Goal: Information Seeking & Learning: Understand process/instructions

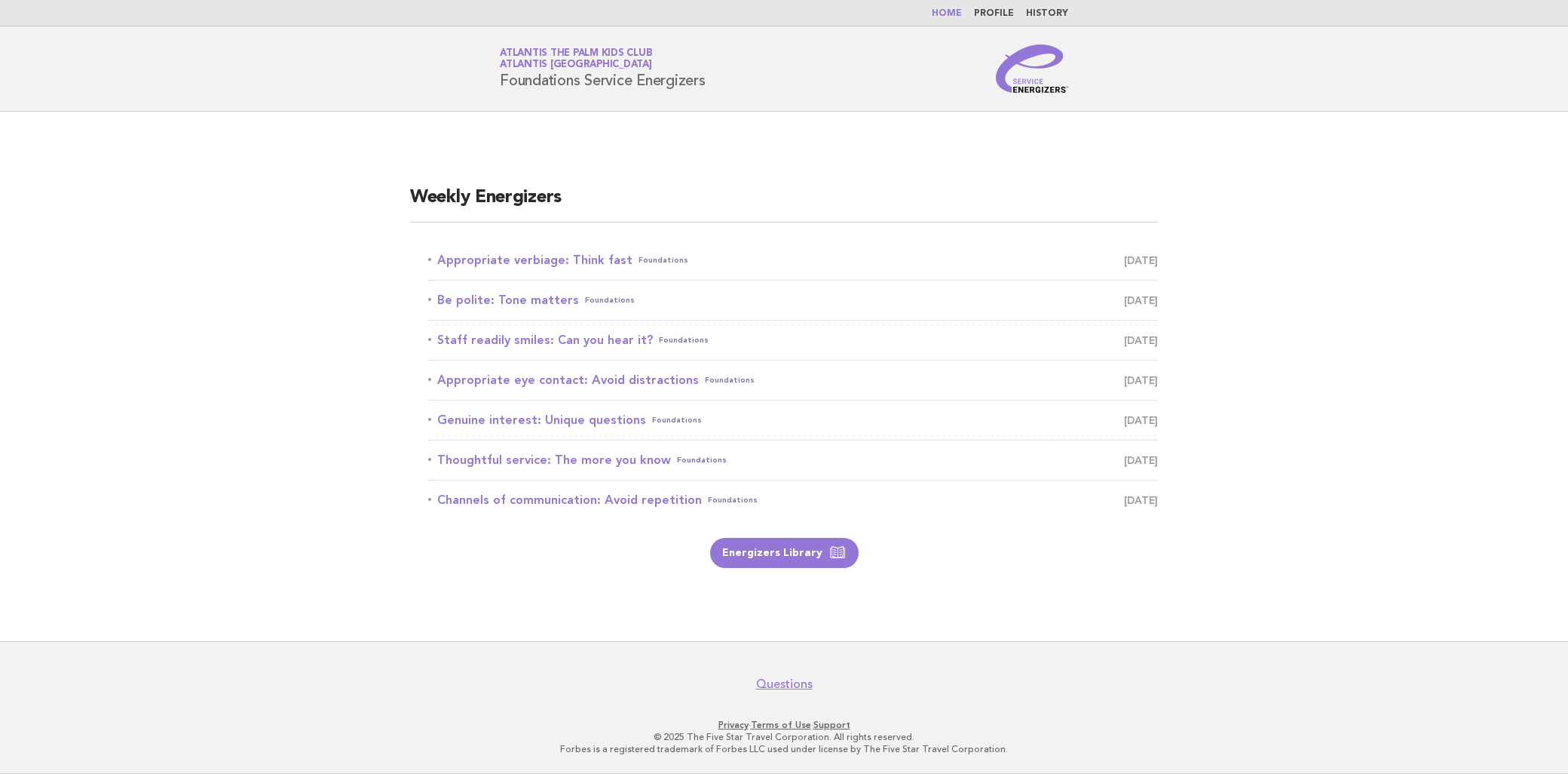
click at [620, 260] on ul "Appropriate verbiage: Think fast Foundations [DATE] Be polite: Tone matters Fou…" at bounding box center [784, 380] width 748 height 279
drag, startPoint x: 541, startPoint y: 244, endPoint x: 453, endPoint y: 229, distance: 89.3
click at [539, 244] on li "Appropriate verbiage: Think fast Foundations [DATE]" at bounding box center [794, 261] width 730 height 40
click at [437, 234] on div "Weekly Energizers Appropriate verbiage: Think fast Foundations [DATE] Be polite…" at bounding box center [784, 376] width 784 height 418
drag, startPoint x: 415, startPoint y: 249, endPoint x: 622, endPoint y: 255, distance: 207.1
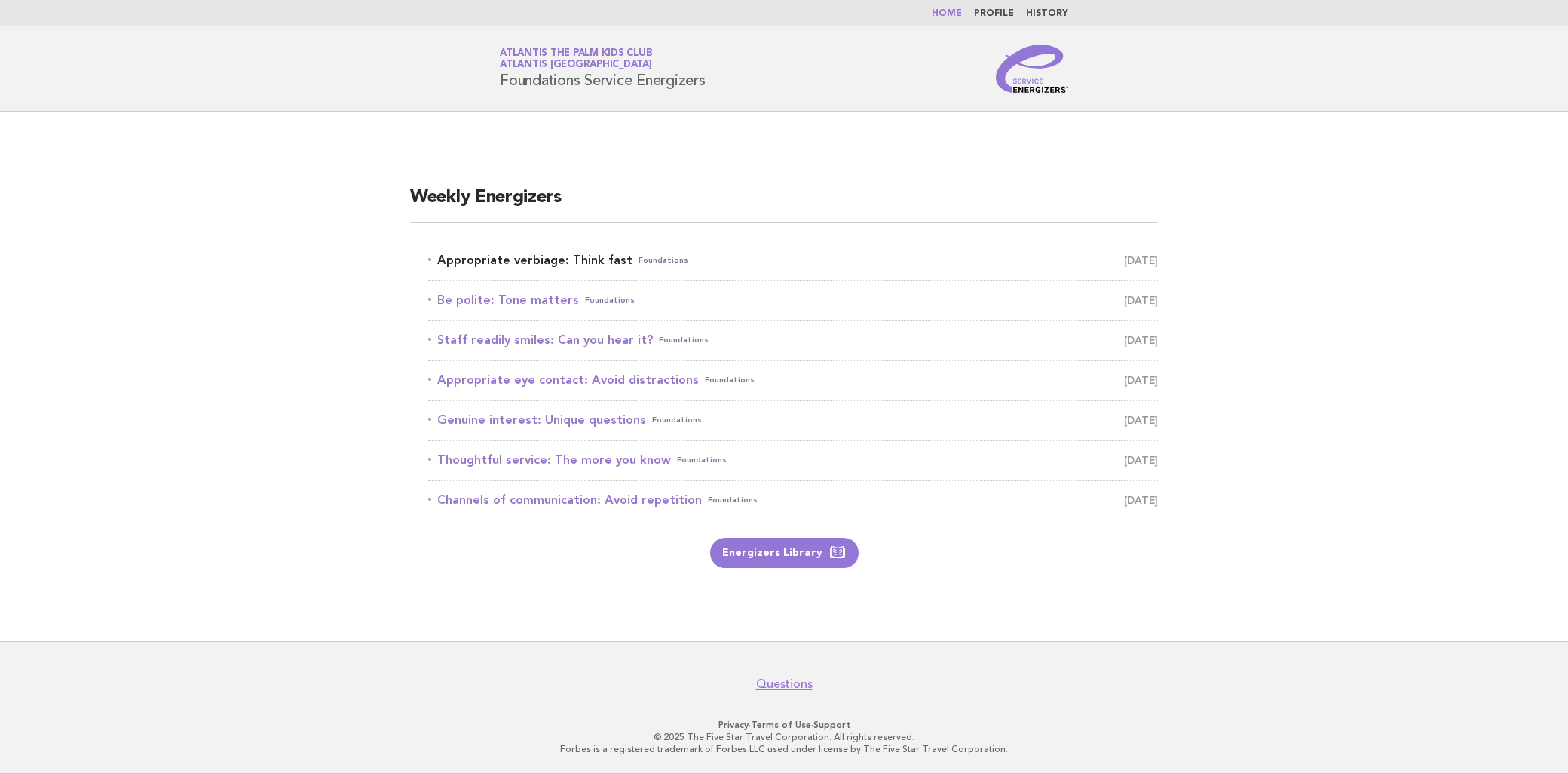
click at [622, 255] on ul "Appropriate verbiage: Think fast Foundations [DATE] Be polite: Tone matters Fou…" at bounding box center [784, 380] width 748 height 279
copy link "Appropriate verbiage: Think fast"
click at [687, 162] on main "Weekly Energizers Appropriate verbiage: Think fast Foundations [DATE] Be polite…" at bounding box center [784, 376] width 1568 height 529
click at [576, 253] on link "Appropriate verbiage: Think fast Foundations [DATE]" at bounding box center [794, 260] width 730 height 21
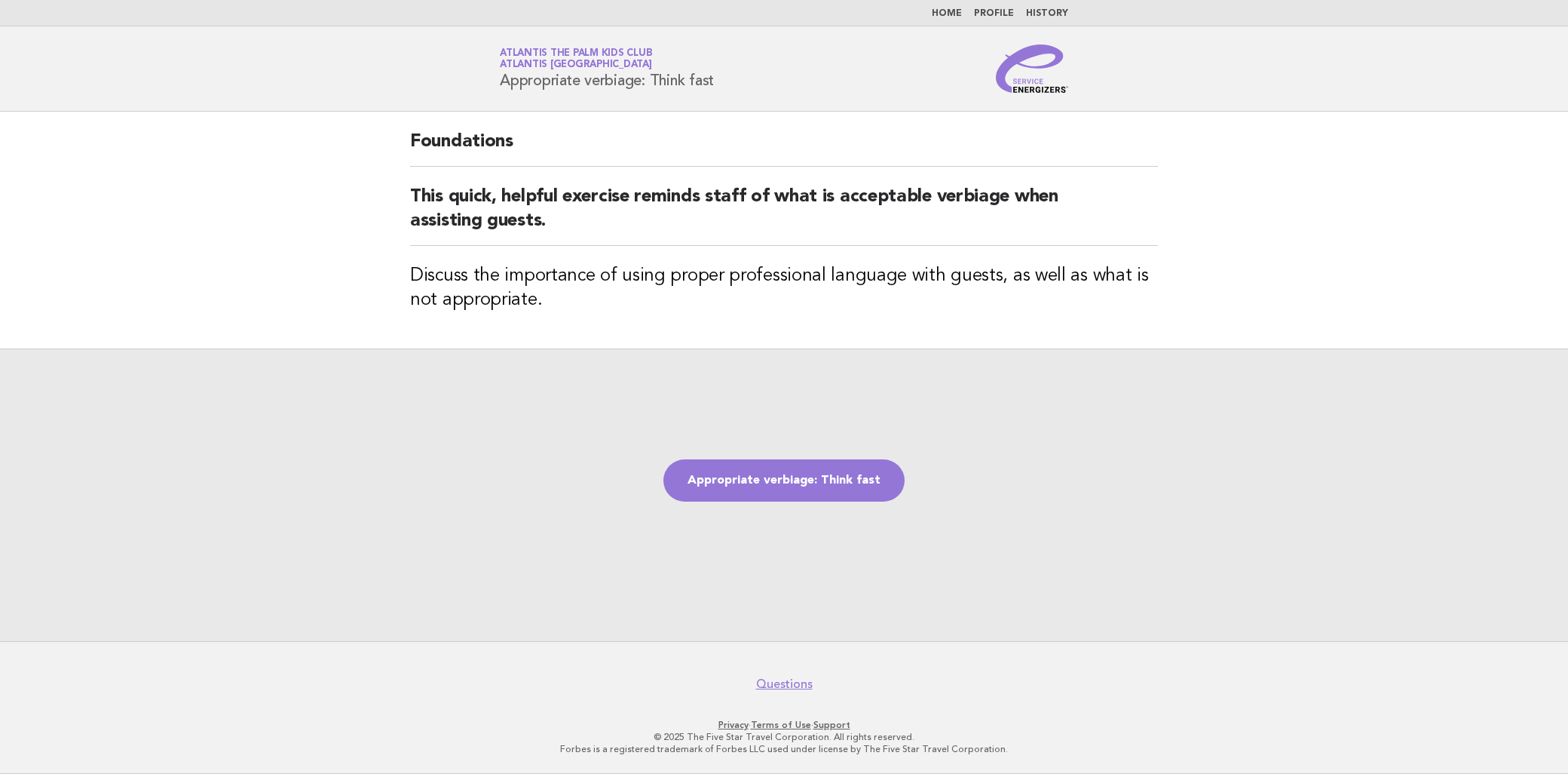
drag, startPoint x: 1026, startPoint y: 212, endPoint x: 809, endPoint y: 196, distance: 217.6
click at [805, 212] on h2 "This quick, helpful exercise reminds staff of what is acceptable verbiage when …" at bounding box center [784, 215] width 748 height 61
click at [809, 196] on h2 "This quick, helpful exercise reminds staff of what is acceptable verbiage when …" at bounding box center [784, 215] width 748 height 61
drag, startPoint x: 809, startPoint y: 196, endPoint x: 845, endPoint y: 208, distance: 37.9
click at [845, 208] on h2 "This quick, helpful exercise reminds staff of what is acceptable verbiage when …" at bounding box center [784, 215] width 748 height 61
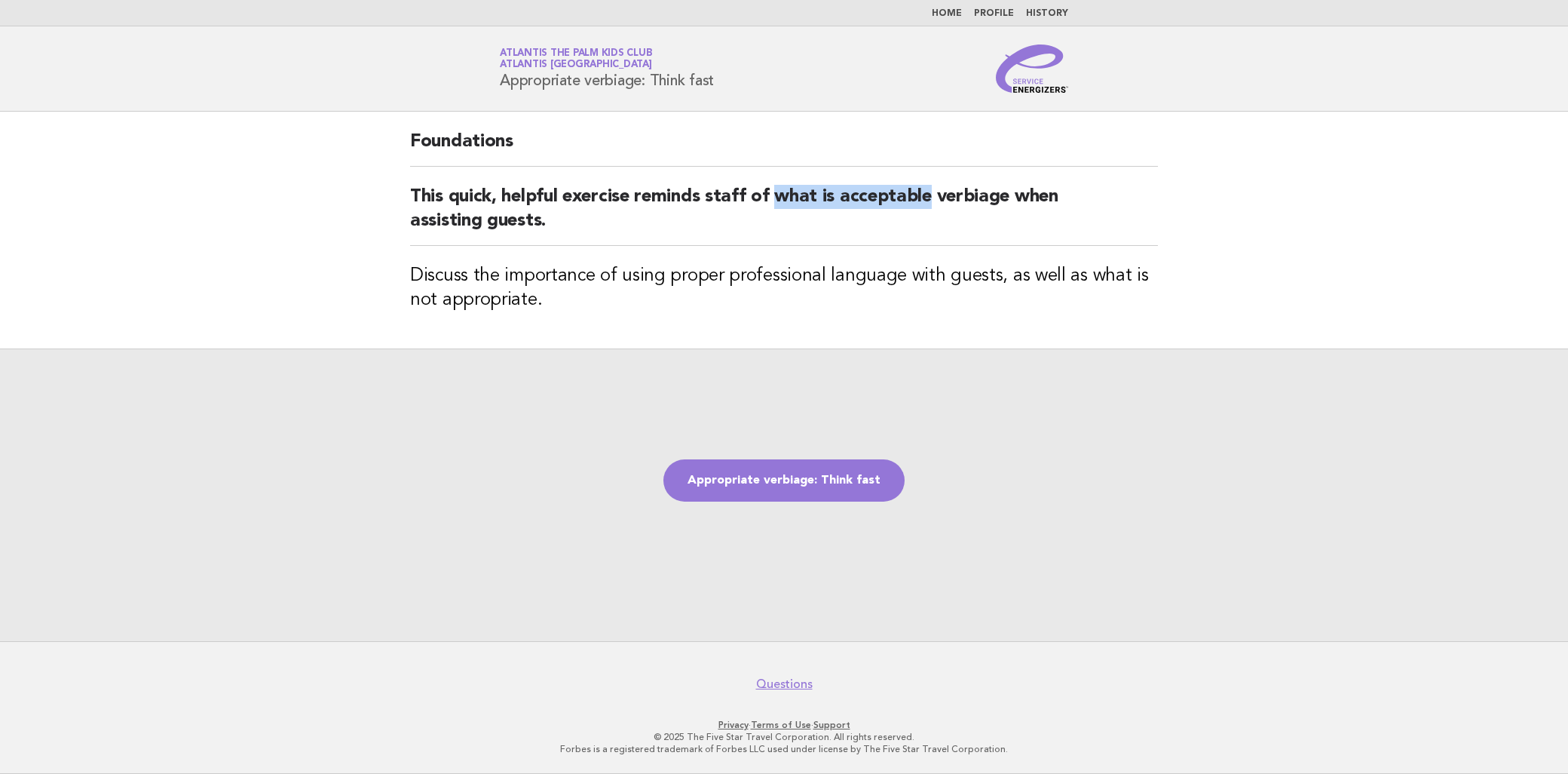
click at [845, 208] on h2 "This quick, helpful exercise reminds staff of what is acceptable verbiage when …" at bounding box center [784, 215] width 748 height 61
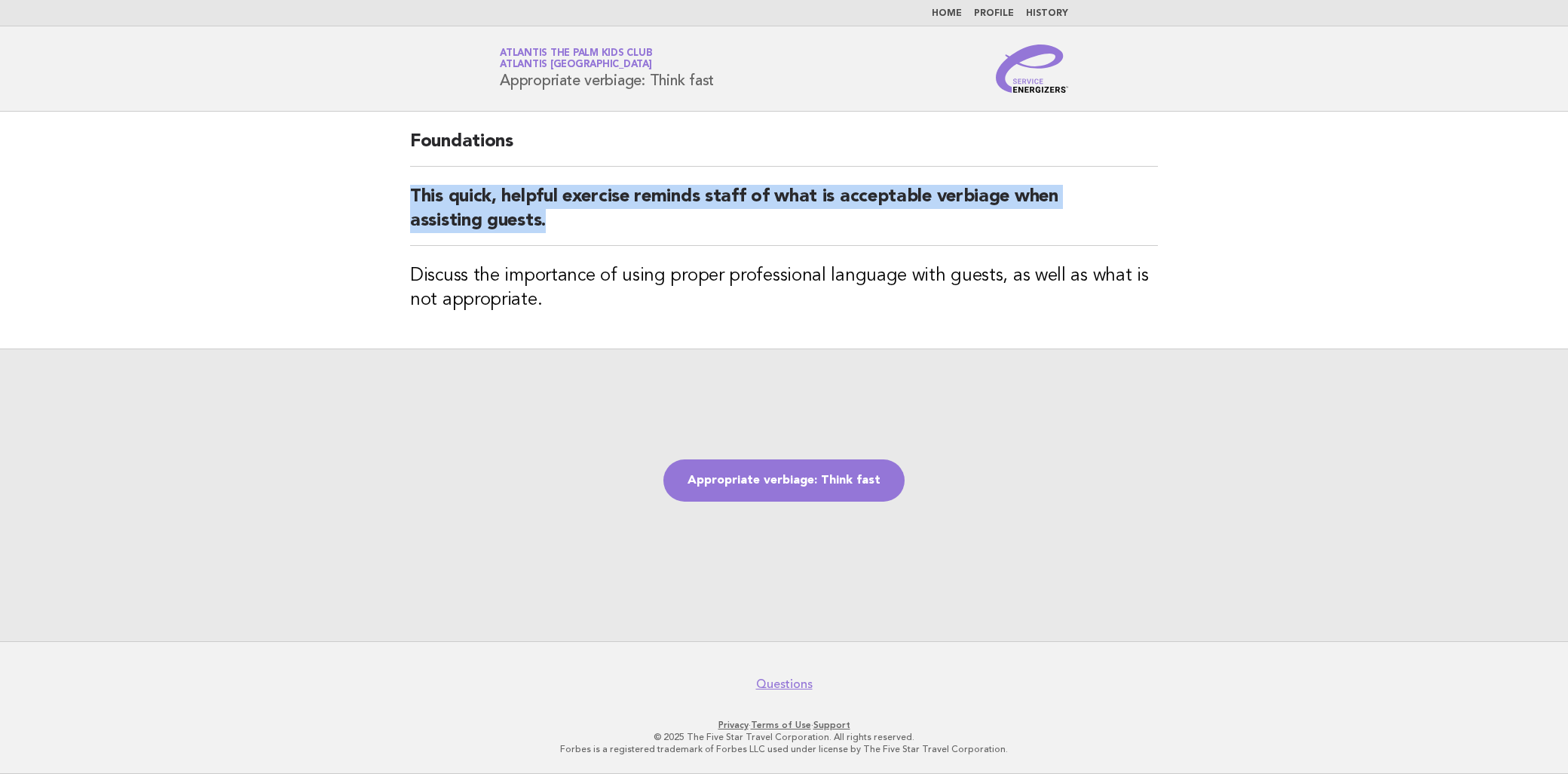
drag, startPoint x: 409, startPoint y: 196, endPoint x: 547, endPoint y: 234, distance: 143.1
click at [547, 234] on h2 "This quick, helpful exercise reminds staff of what is acceptable verbiage when …" at bounding box center [784, 215] width 748 height 61
copy h2 "This quick, helpful exercise reminds staff of what is acceptable verbiage when …"
click at [706, 494] on link "Appropriate verbiage: Think fast" at bounding box center [784, 480] width 242 height 42
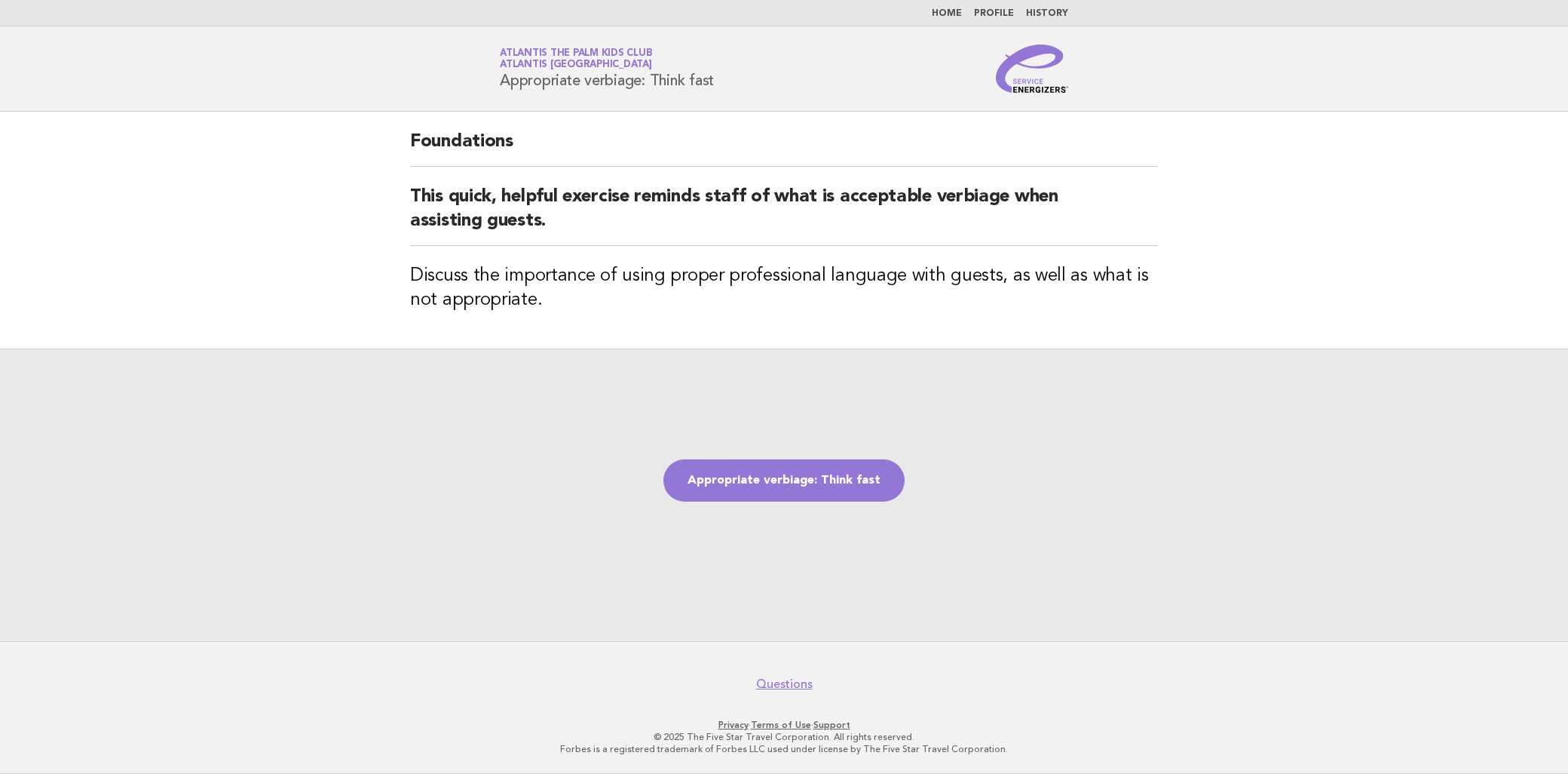
click at [1006, 270] on h3 "Discuss the importance of using proper professional language with guests, as we…" at bounding box center [784, 288] width 748 height 48
click at [811, 480] on link "Appropriate verbiage: Think fast" at bounding box center [784, 480] width 242 height 42
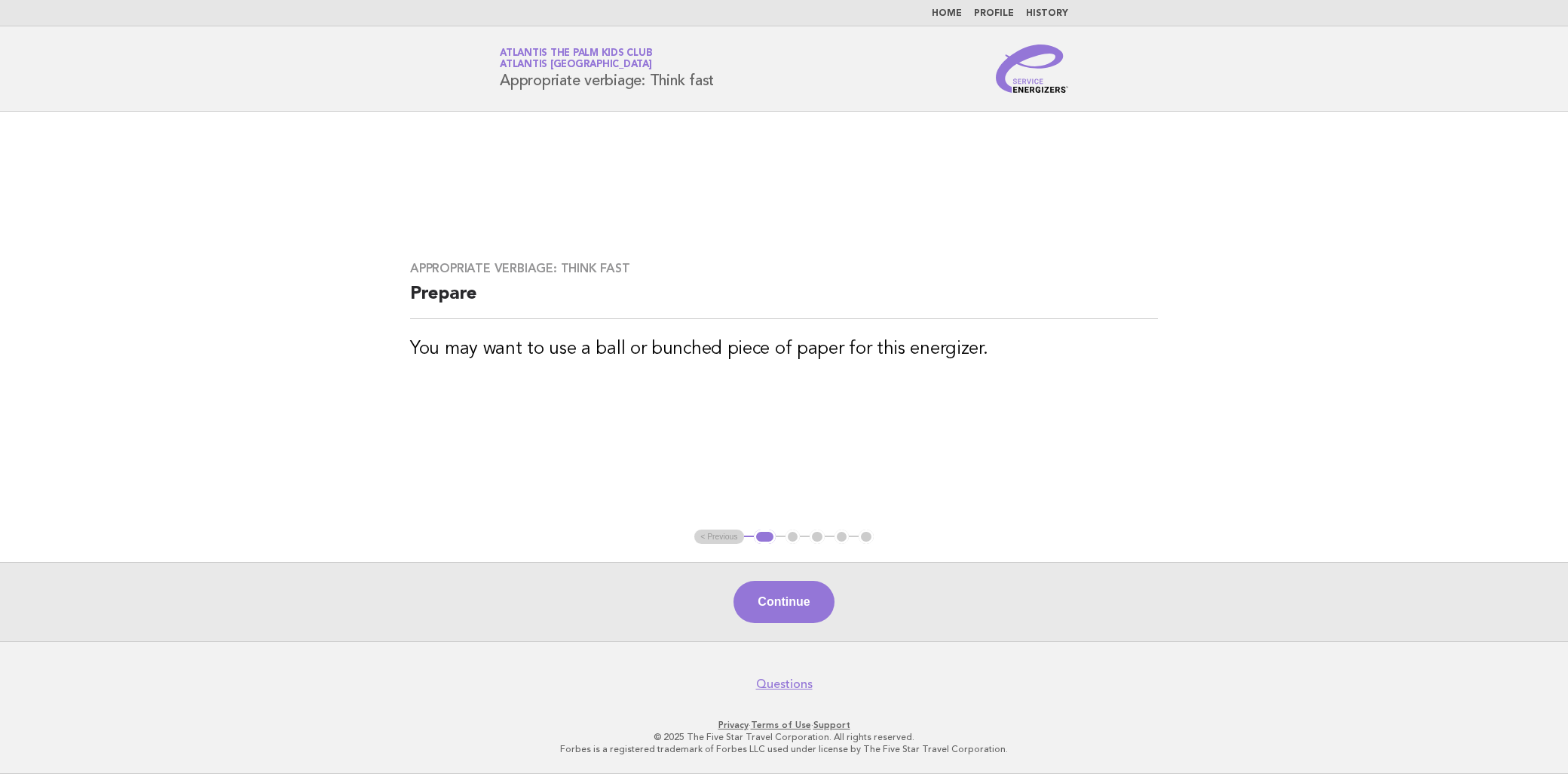
click at [569, 321] on div "Appropriate verbiage: Think fast Prepare You may want to use a ball or bunched …" at bounding box center [784, 320] width 784 height 154
click at [775, 592] on button "Continue" at bounding box center [783, 601] width 101 height 42
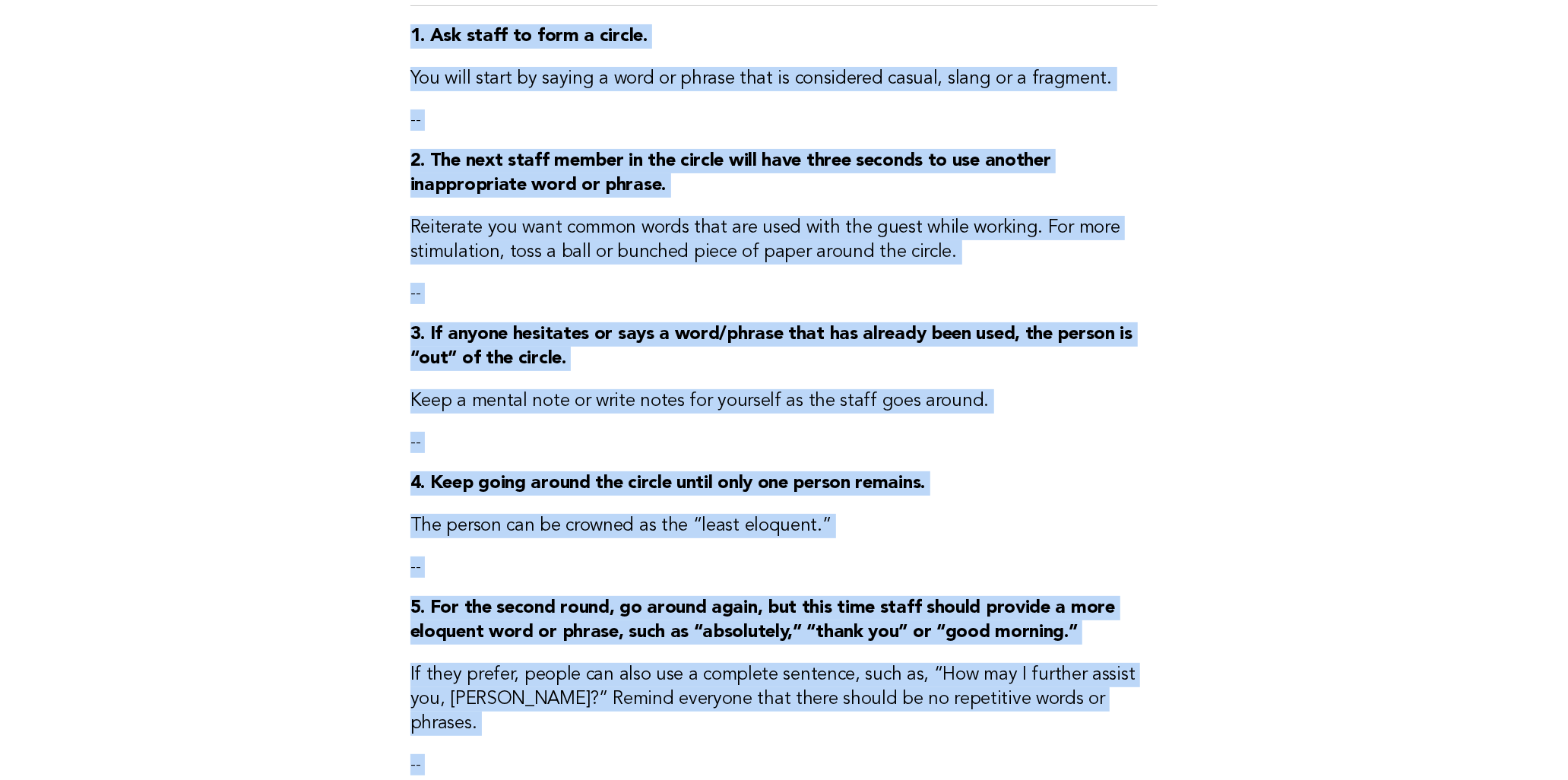
scroll to position [486, 0]
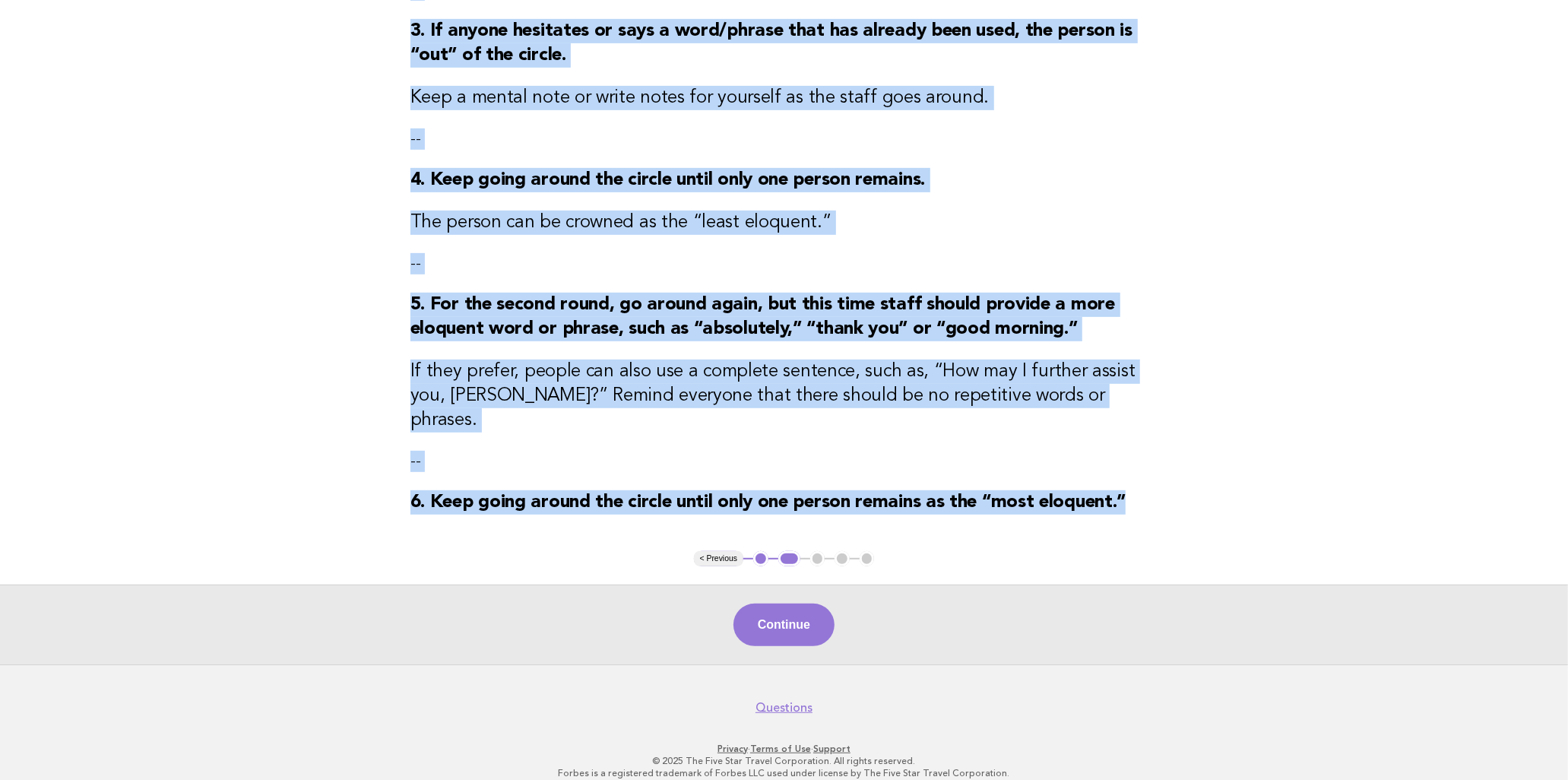
drag, startPoint x: 407, startPoint y: 115, endPoint x: 1148, endPoint y: 491, distance: 830.9
click at [1148, 491] on div "Appropriate verbiage: Think fast Activity 1. Ask staff to form a circle. You wi…" at bounding box center [784, 89] width 785 height 925
copy div "1. Ask staff to form a circle. You will start by saying a word or phrase that i…"
click at [800, 242] on div "Appropriate verbiage: Think fast Activity 1. Ask staff to form a circle. You wi…" at bounding box center [784, 89] width 785 height 925
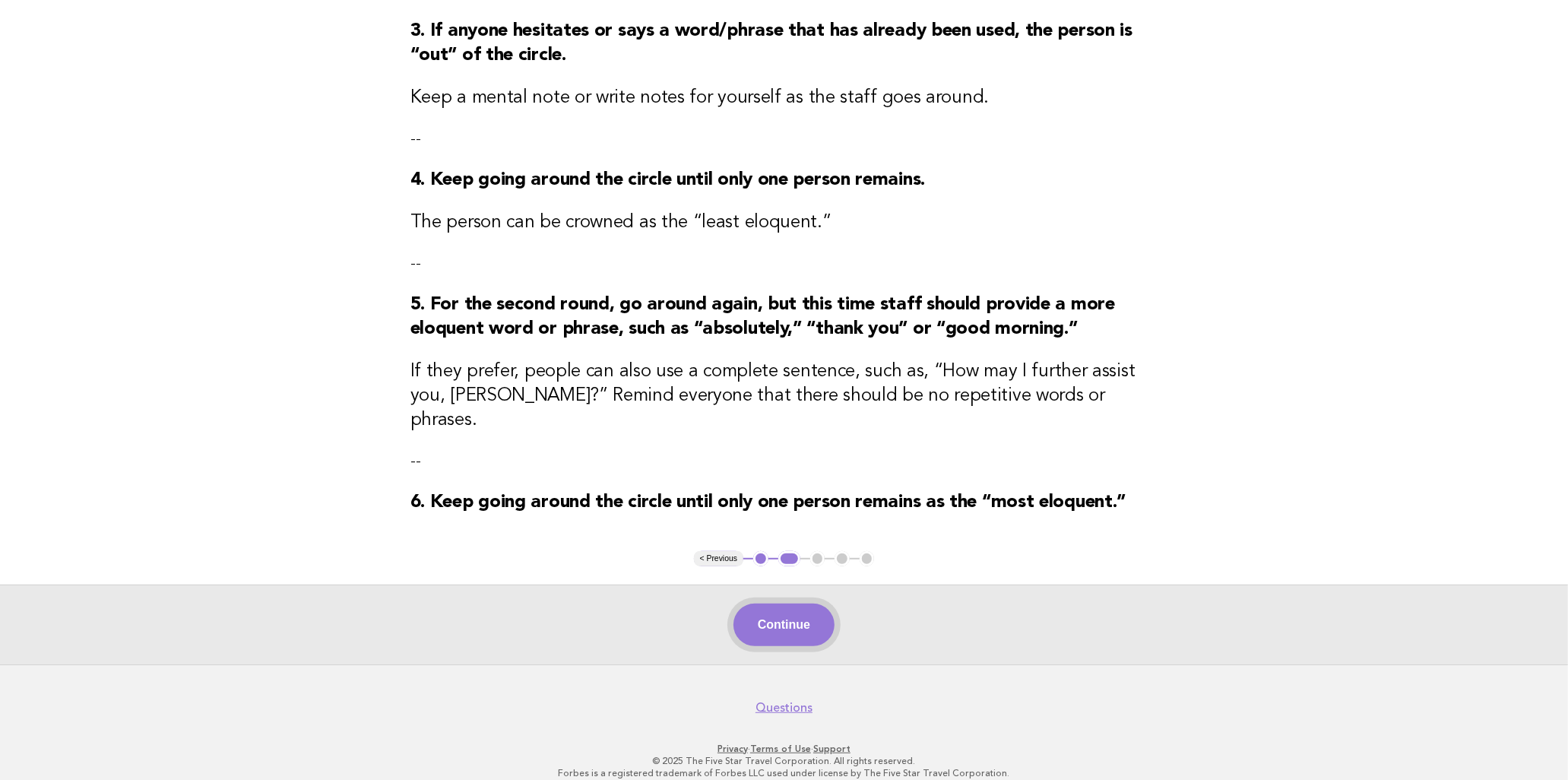
click at [773, 604] on button "Continue" at bounding box center [784, 624] width 101 height 42
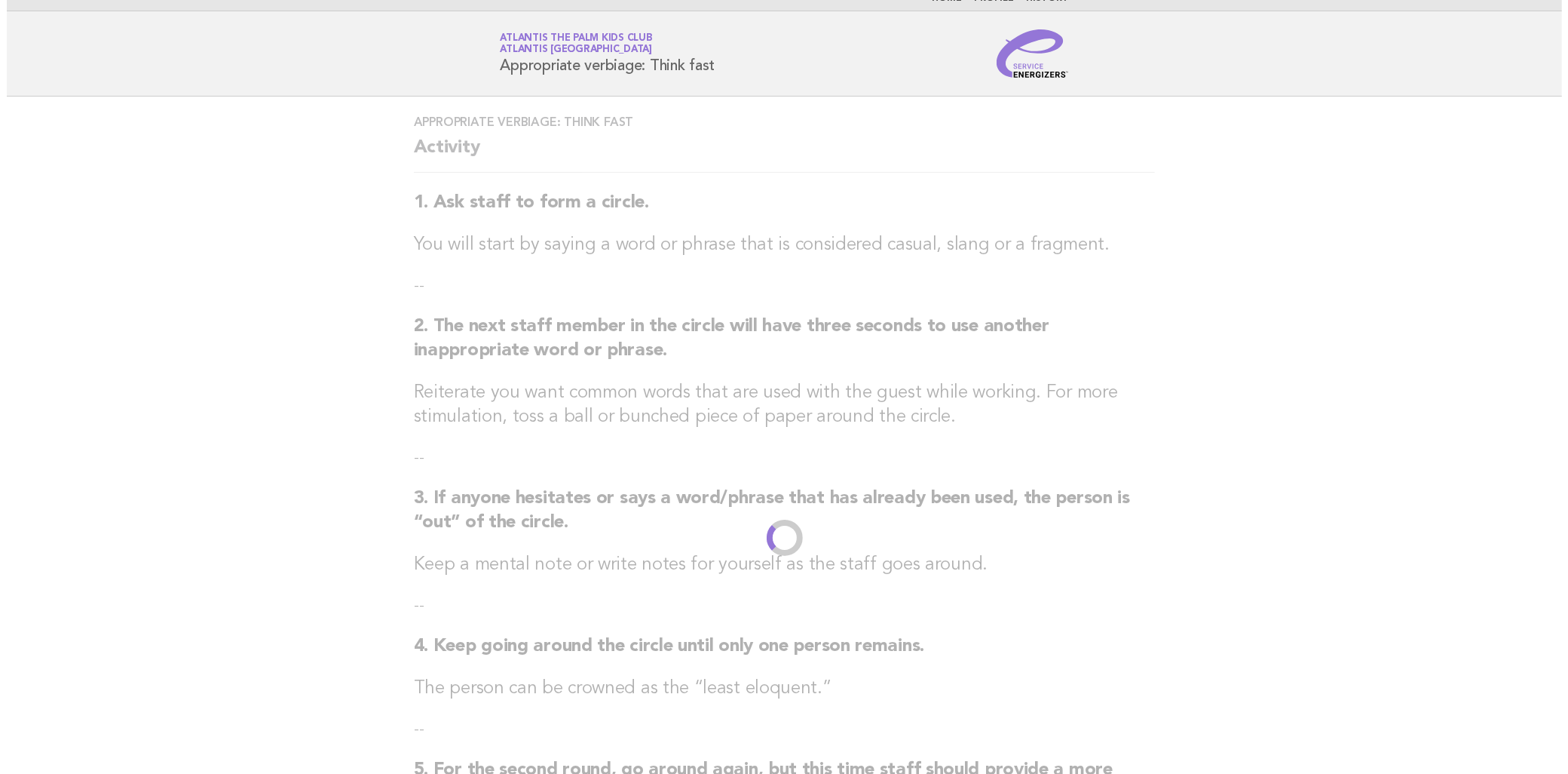
scroll to position [0, 0]
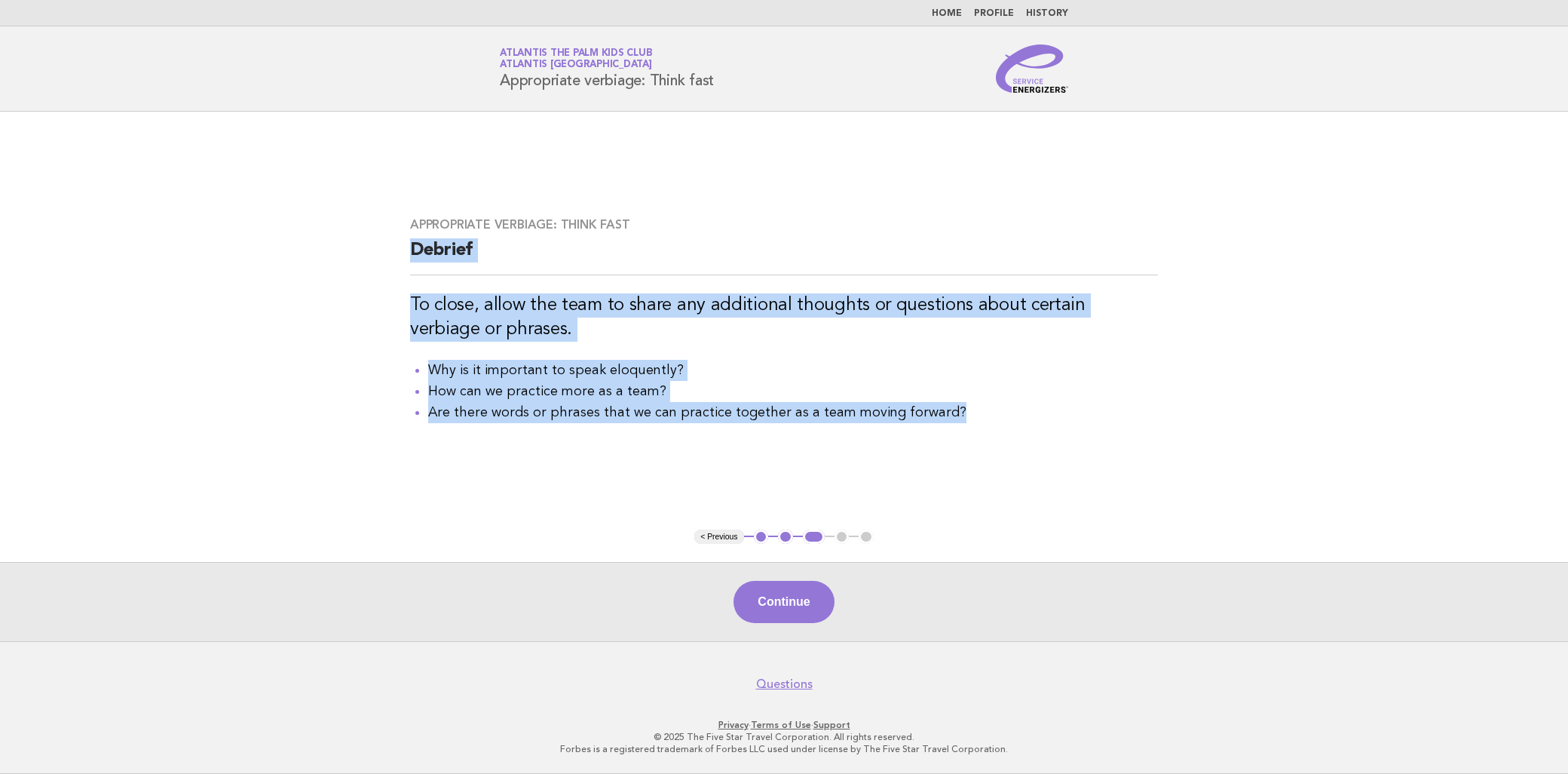
drag, startPoint x: 408, startPoint y: 245, endPoint x: 984, endPoint y: 420, distance: 602.0
click at [984, 420] on div "Appropriate verbiage: Think fast Debrief To close, allow the team to share any …" at bounding box center [784, 320] width 784 height 242
copy div "Debrief To close, allow the team to share any additional thoughts or questions …"
